Goal: Task Accomplishment & Management: Use online tool/utility

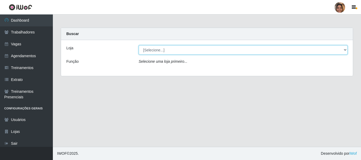
click at [345, 50] on select "[Selecione...] Mar Vermelho - CEASA Mar Vermelho - Centro de Distribuição" at bounding box center [243, 49] width 209 height 9
select select "474"
click at [139, 45] on select "[Selecione...] Mar Vermelho - CEASA Mar Vermelho - Centro de Distribuição" at bounding box center [243, 49] width 209 height 9
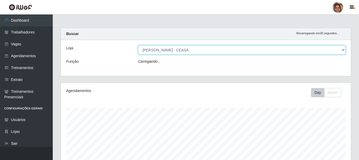
scroll to position [110, 290]
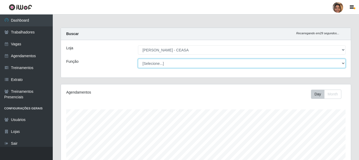
click at [156, 63] on select "[Selecione...] Repositor Repositor + Repositor ++" at bounding box center [242, 63] width 208 height 9
select select "24"
click at [138, 59] on select "[Selecione...] Repositor Repositor + Repositor ++" at bounding box center [242, 63] width 208 height 9
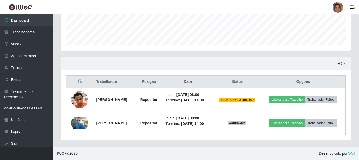
scroll to position [151, 0]
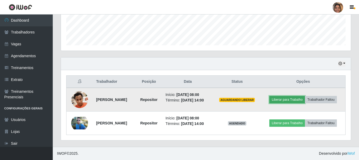
click at [303, 96] on button "Liberar para Trabalho" at bounding box center [288, 99] width 36 height 7
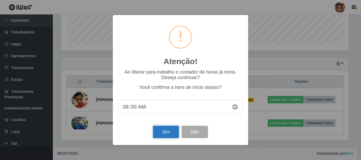
click at [169, 135] on button "Sim" at bounding box center [166, 132] width 26 height 12
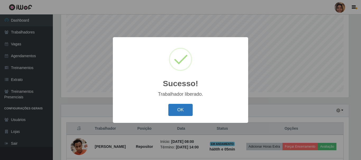
click at [182, 110] on button "OK" at bounding box center [180, 110] width 25 height 12
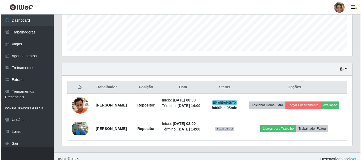
scroll to position [151, 0]
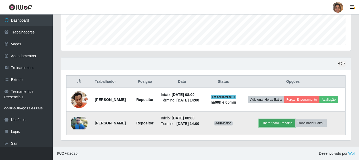
click at [275, 120] on button "Liberar para Trabalho" at bounding box center [277, 123] width 36 height 7
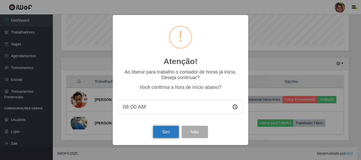
click at [161, 130] on button "Sim" at bounding box center [166, 132] width 26 height 12
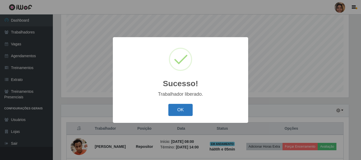
click at [182, 113] on button "OK" at bounding box center [180, 110] width 25 height 12
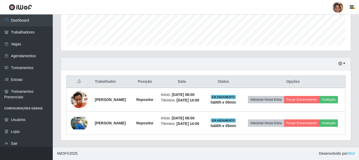
scroll to position [151, 0]
